Goal: Transaction & Acquisition: Purchase product/service

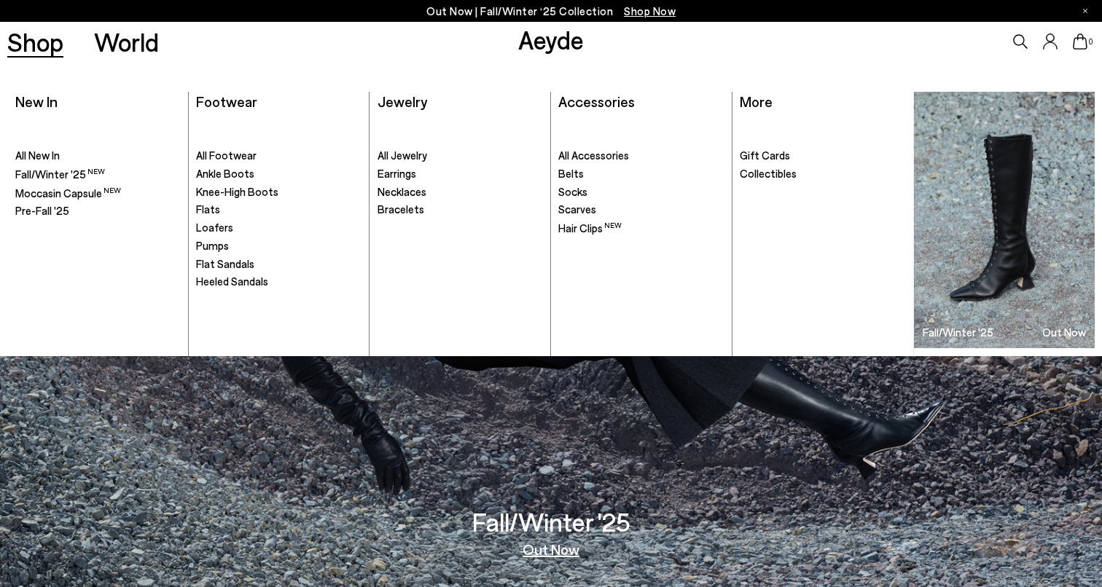
click at [50, 43] on link "Shop" at bounding box center [35, 42] width 56 height 26
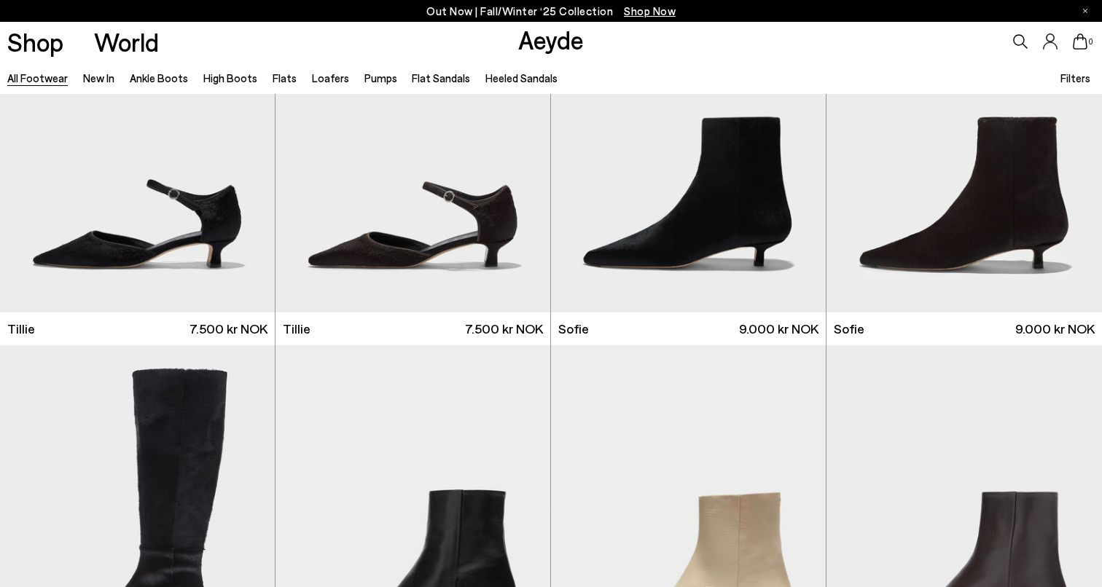
scroll to position [4294, 0]
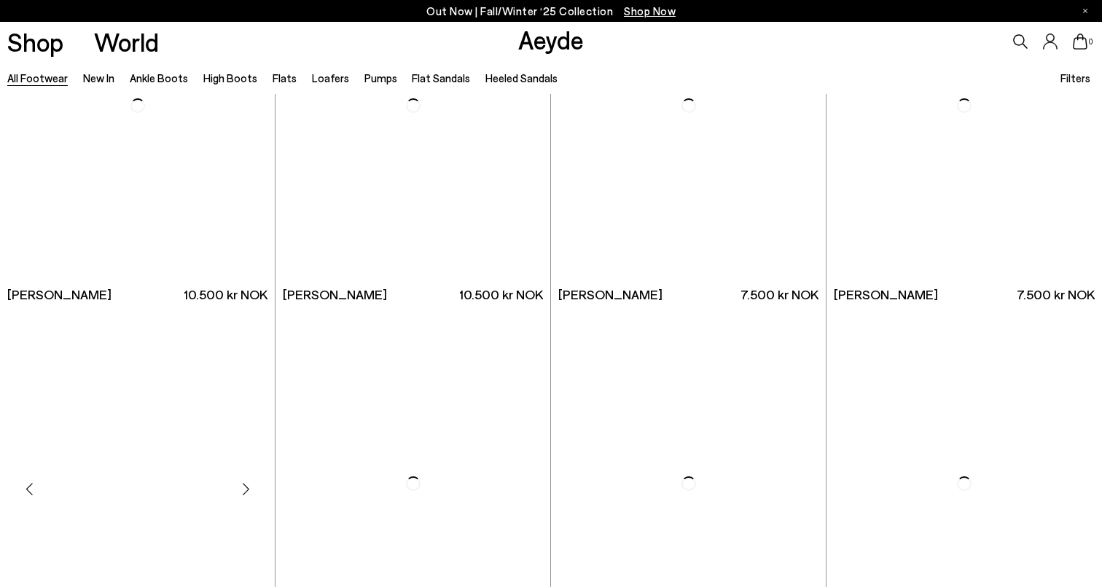
scroll to position [7422, 0]
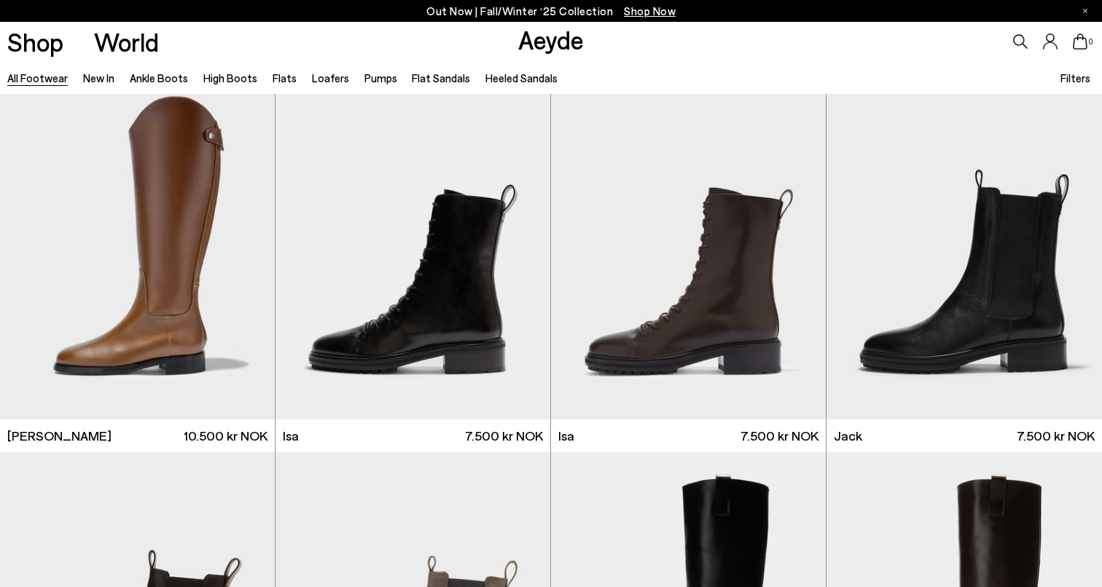
scroll to position [9117, 0]
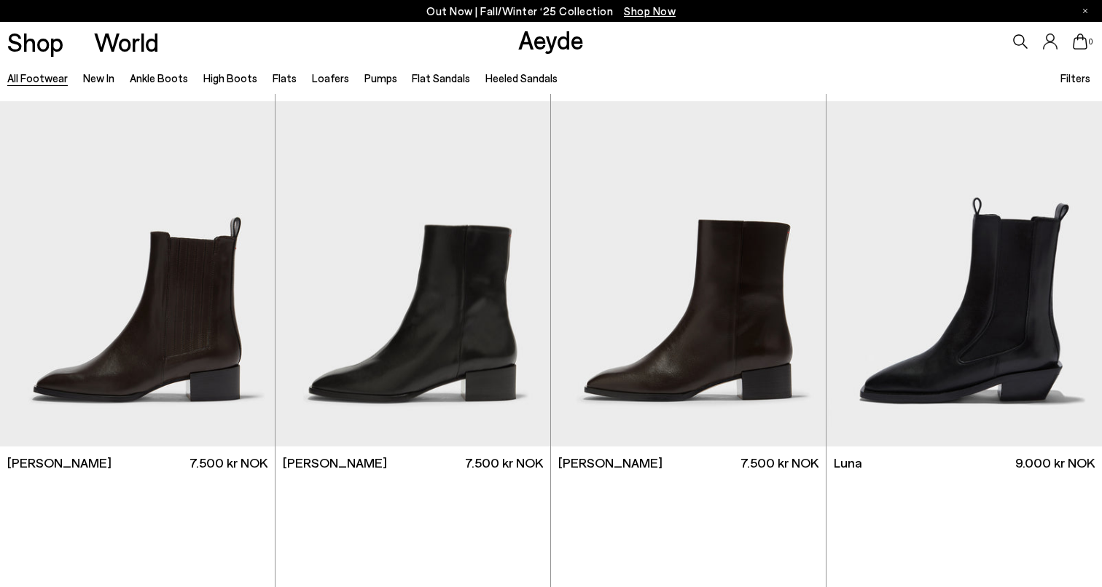
scroll to position [10591, 0]
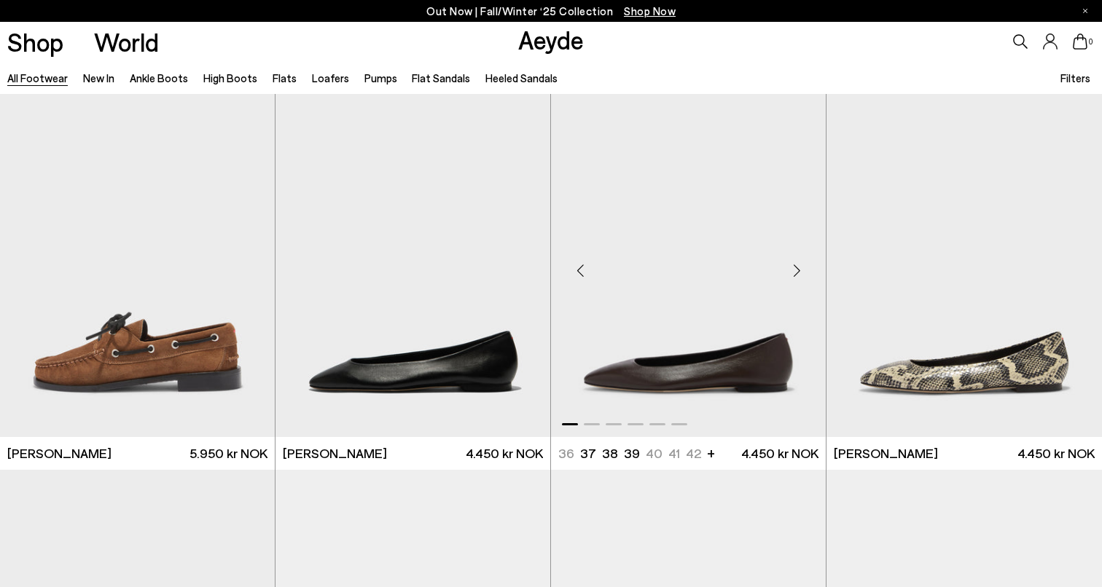
scroll to position [14091, 0]
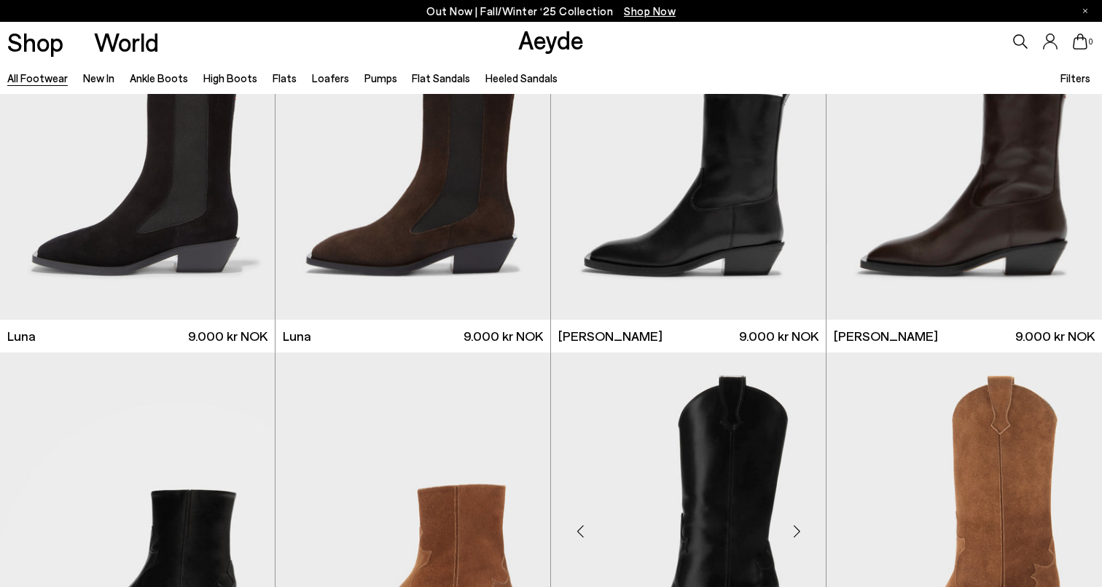
scroll to position [11394, 0]
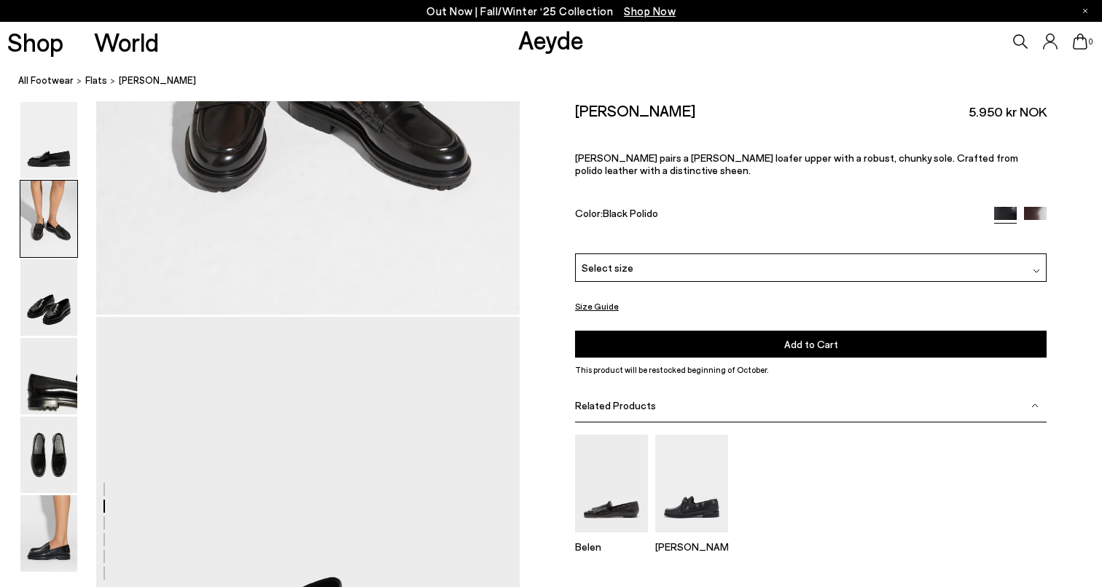
scroll to position [918, 0]
click at [623, 267] on span "Select size" at bounding box center [607, 267] width 52 height 15
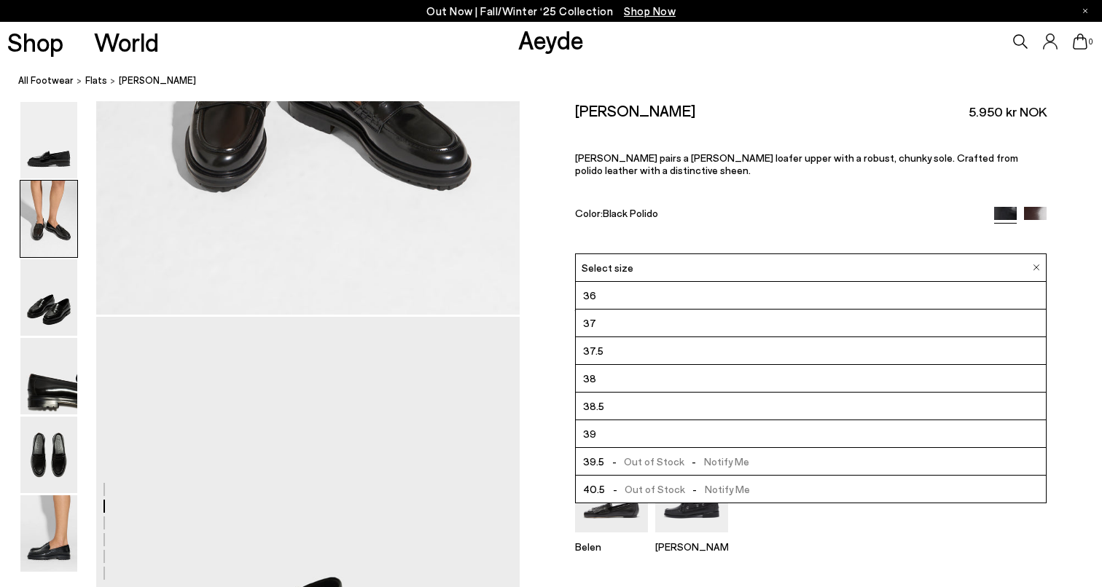
click at [701, 184] on div "Leon Loafers 5.950 kr NOK Leon pairs a penny loafer upper with a robust, chunky…" at bounding box center [811, 177] width 472 height 152
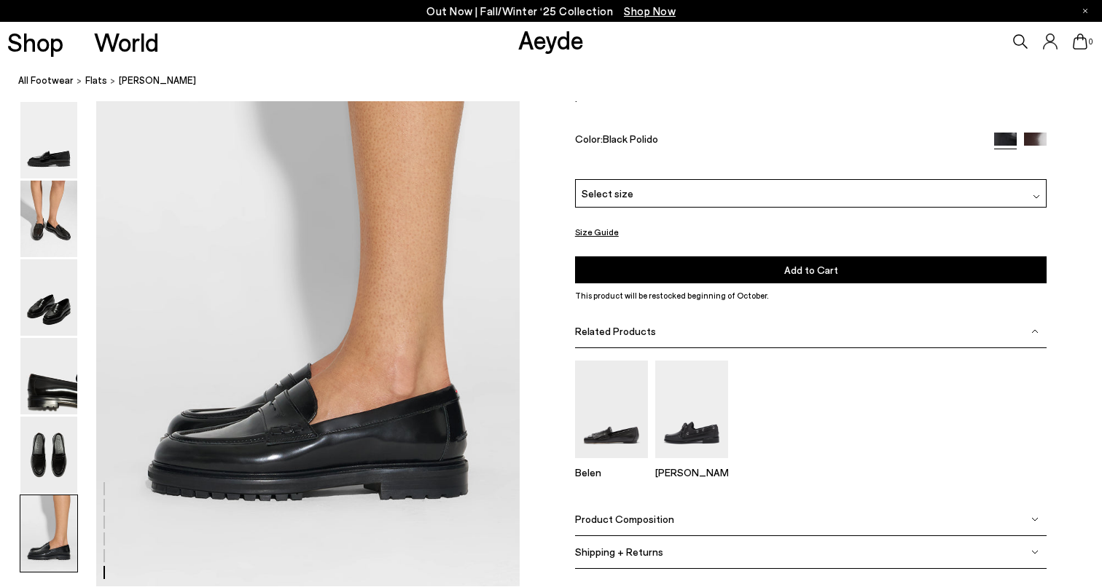
scroll to position [3051, 0]
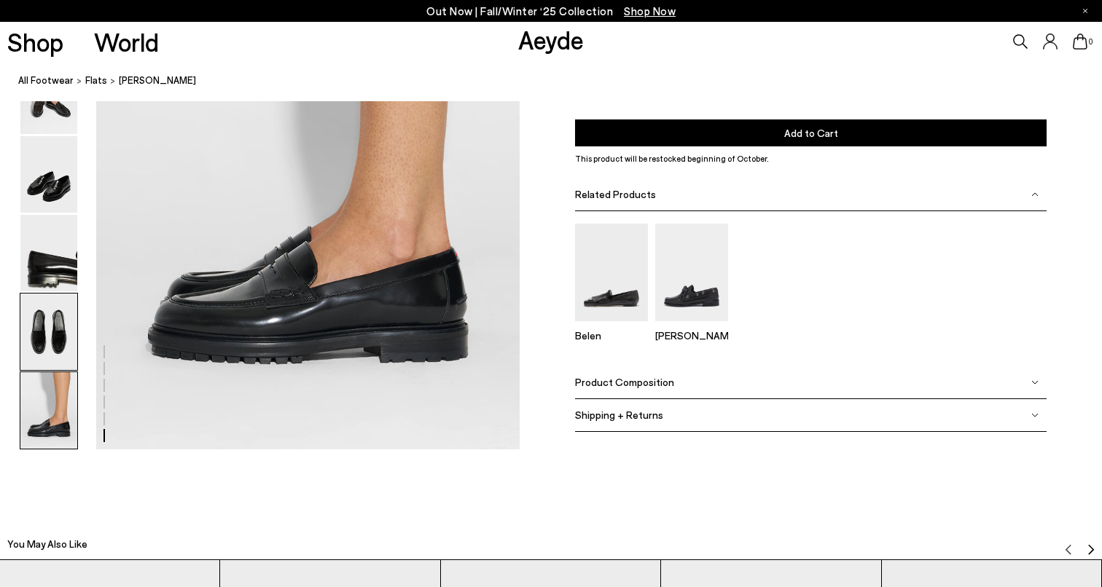
click at [61, 326] on img at bounding box center [48, 332] width 57 height 77
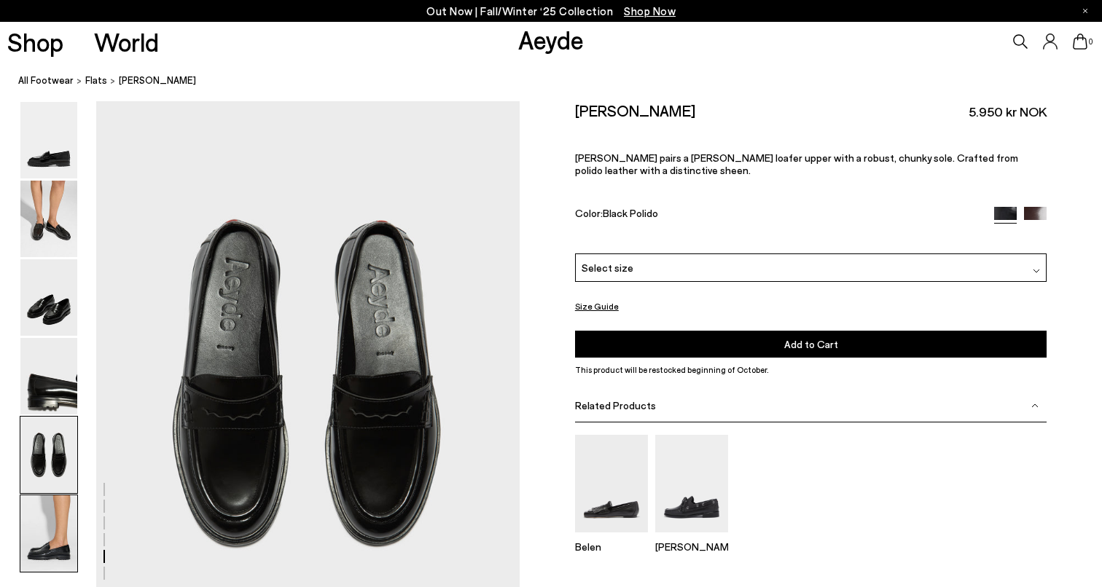
click at [53, 530] on img at bounding box center [48, 533] width 57 height 77
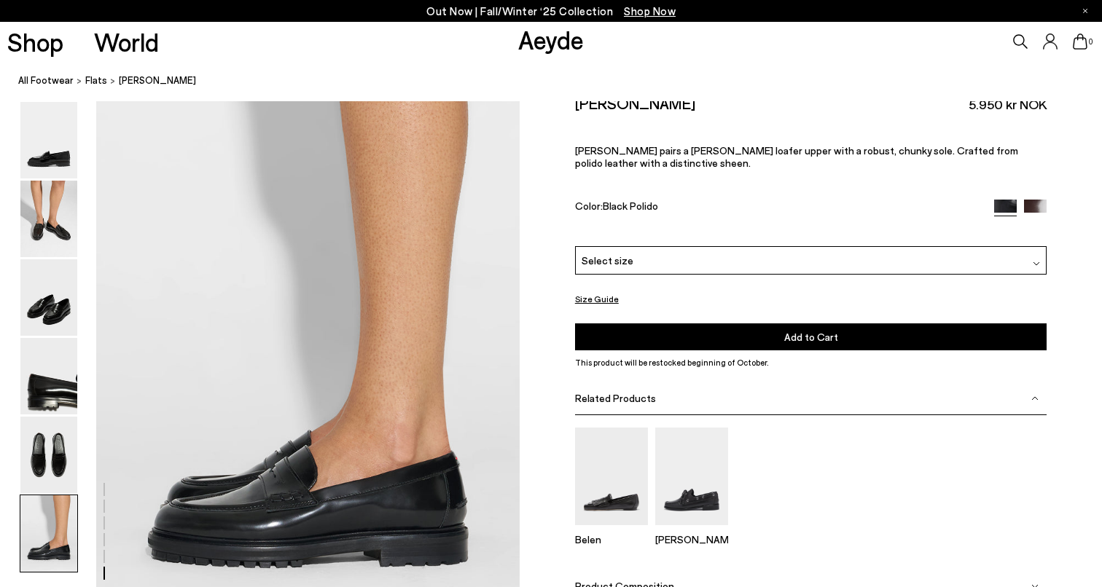
scroll to position [2935, 0]
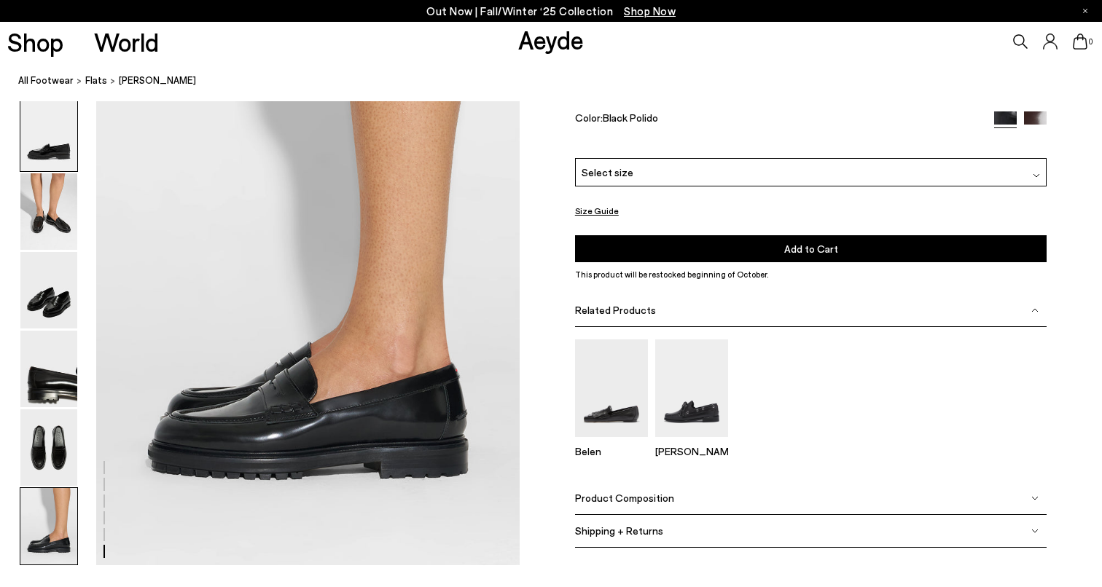
click at [58, 162] on img at bounding box center [48, 133] width 57 height 77
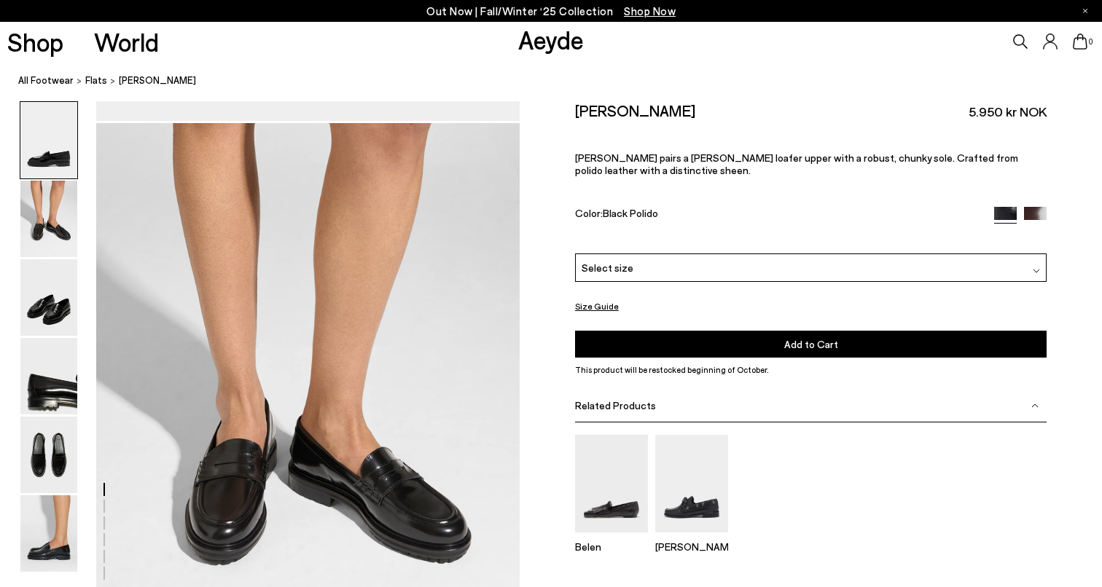
scroll to position [0, 0]
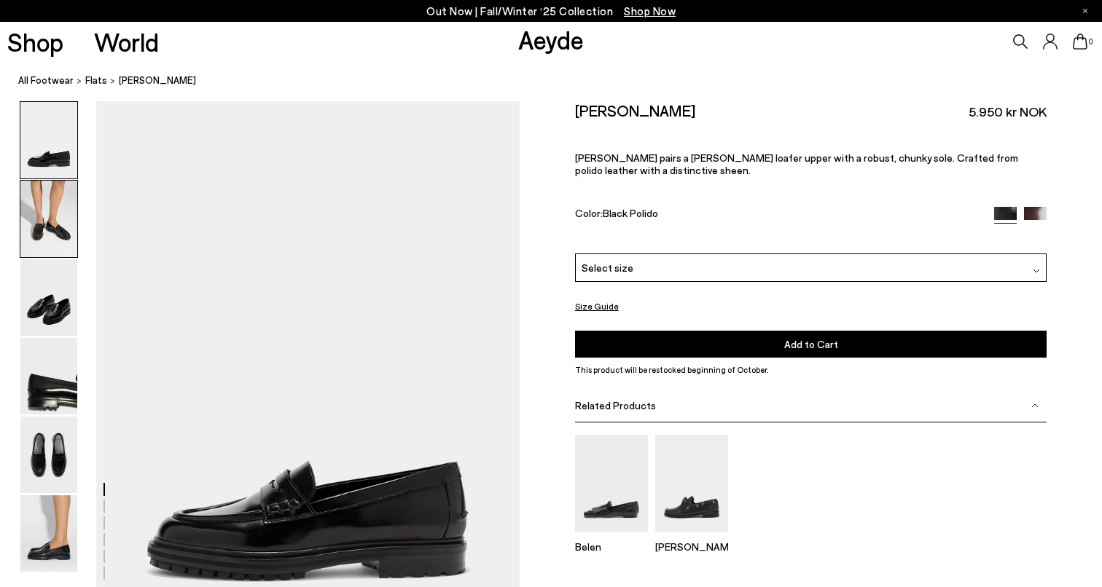
click at [39, 210] on img at bounding box center [48, 219] width 57 height 77
